Goal: Task Accomplishment & Management: Manage account settings

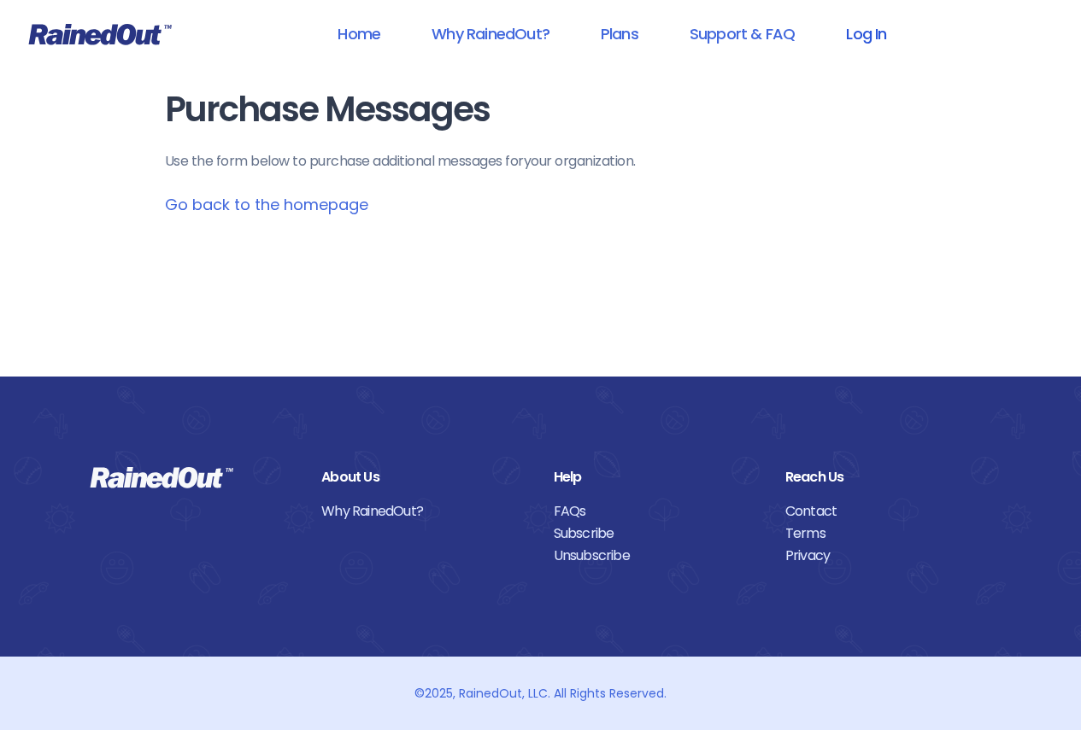
click at [874, 44] on link "Log In" at bounding box center [865, 34] width 85 height 38
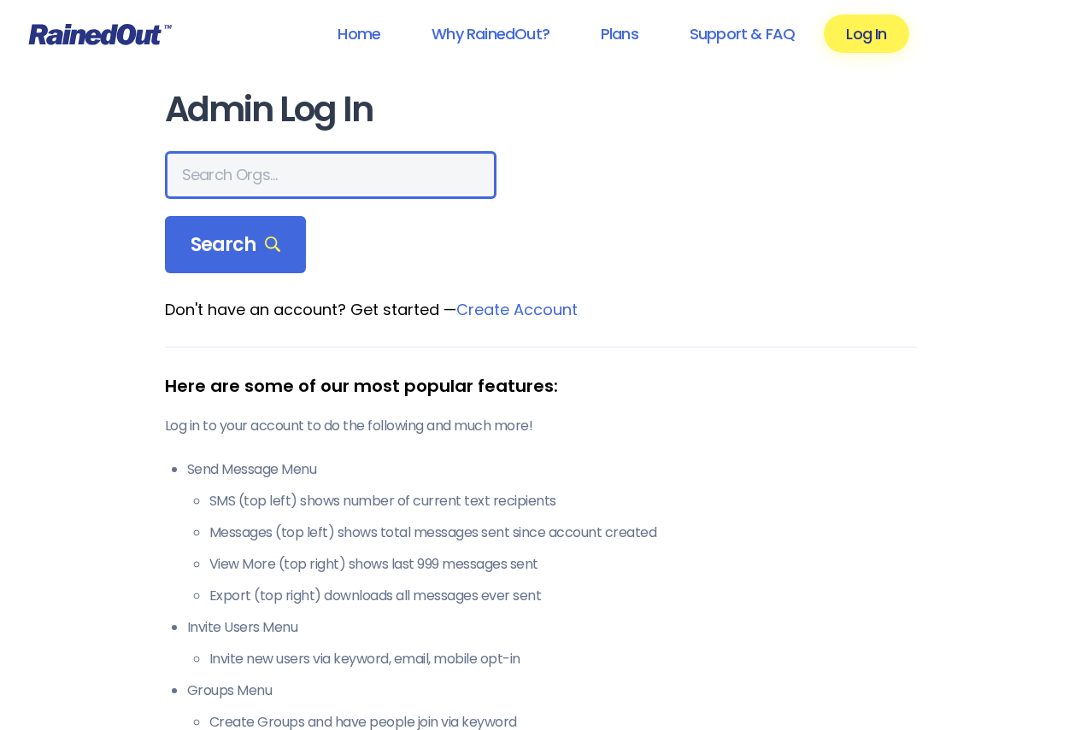
click at [328, 175] on input "text" at bounding box center [330, 175] width 331 height 48
type input "greater wyo"
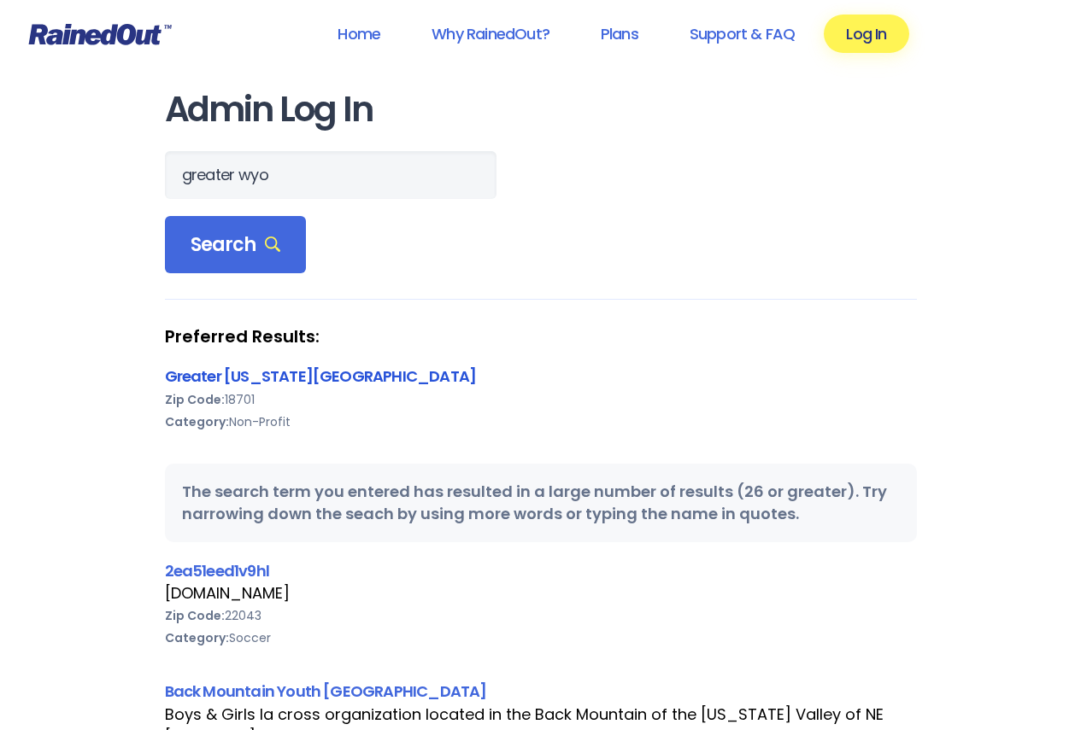
click at [296, 380] on link "Greater [US_STATE][GEOGRAPHIC_DATA]" at bounding box center [321, 376] width 312 height 21
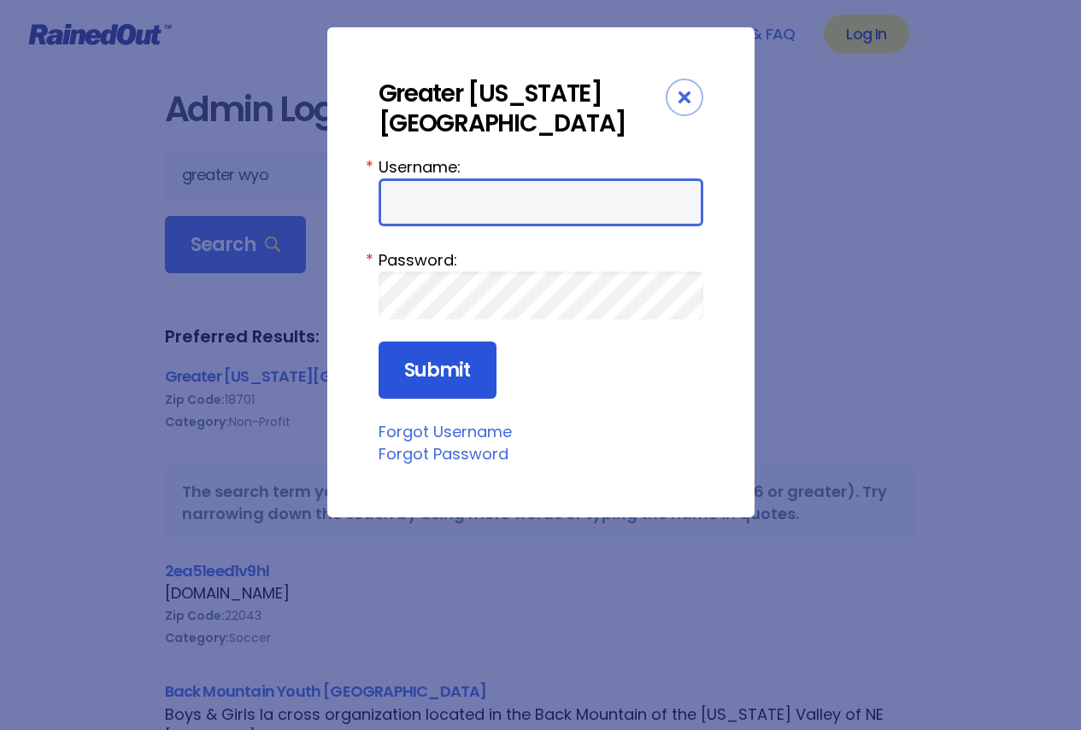
type input "wbYMCA"
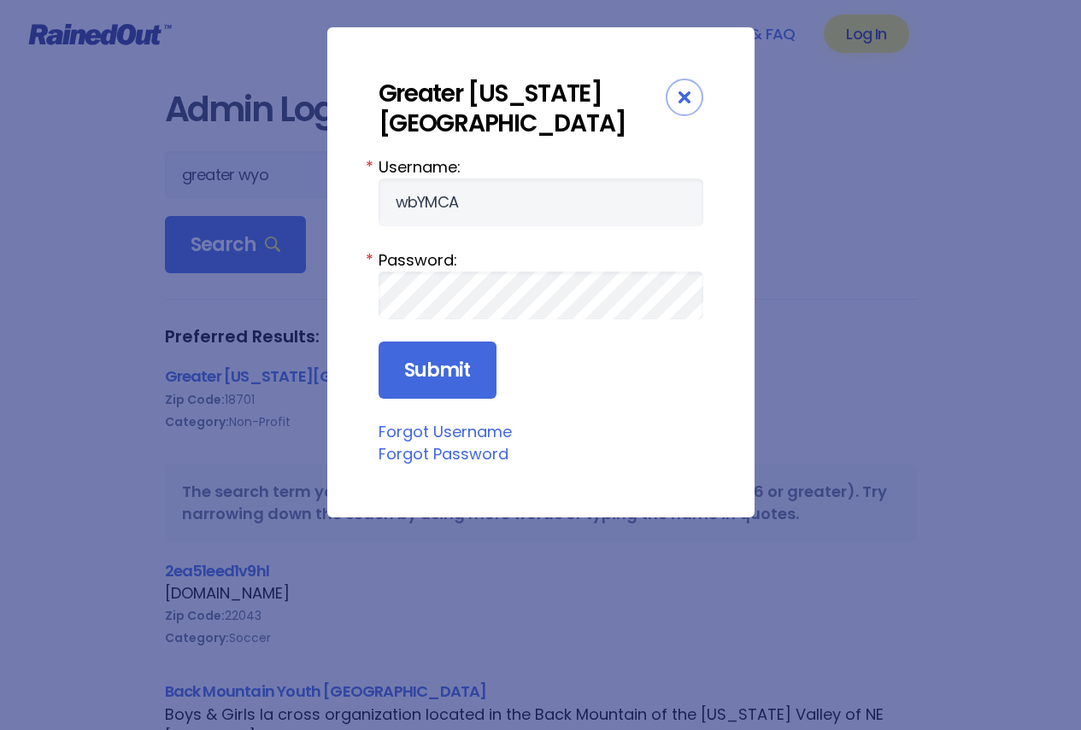
click at [460, 406] on div "Username: wbYMCA * Password: * Submit Forgot Username Forgot Password" at bounding box center [540, 310] width 325 height 311
click at [455, 386] on input "Submit" at bounding box center [437, 371] width 118 height 58
